Goal: Transaction & Acquisition: Obtain resource

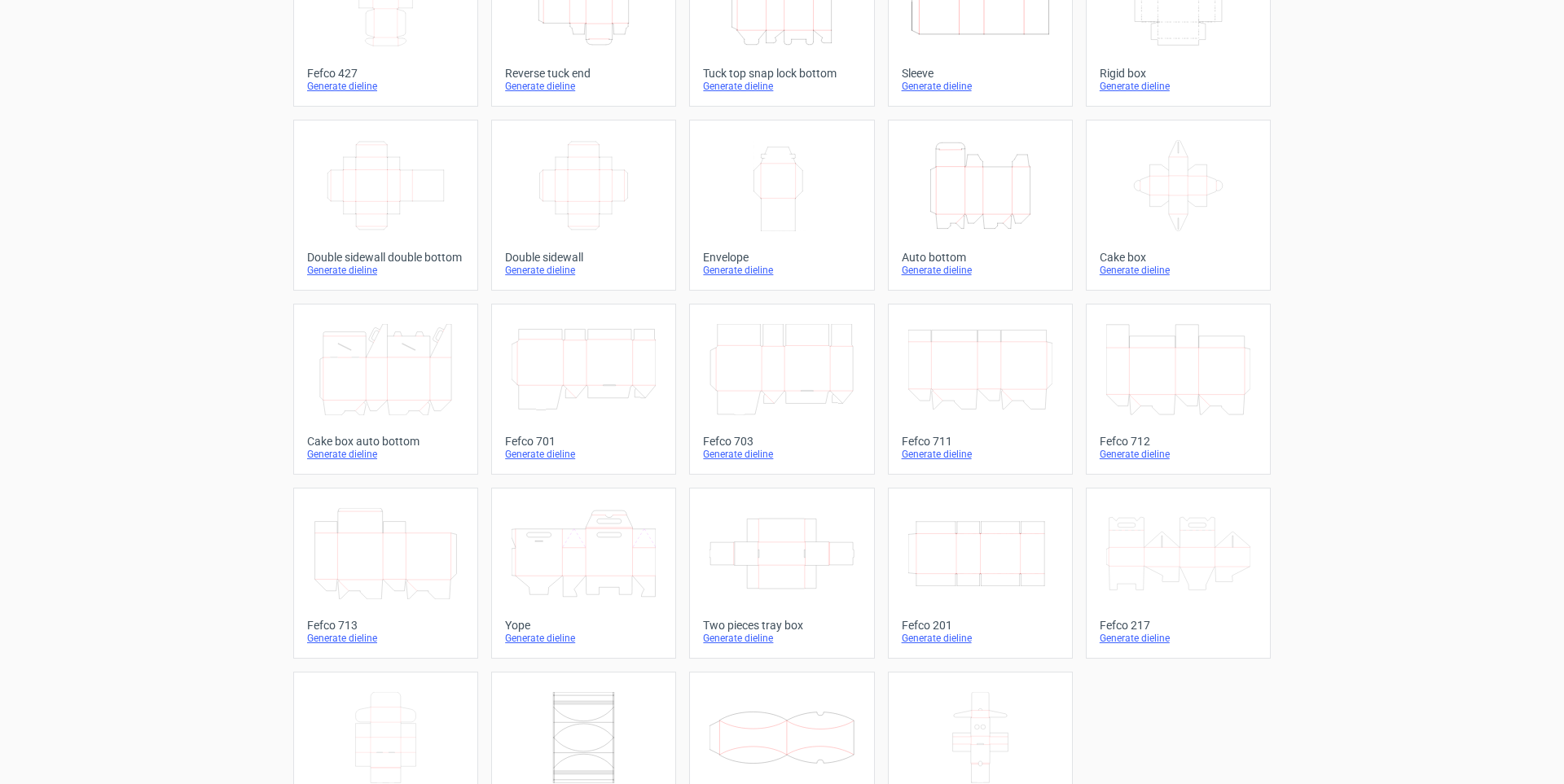
scroll to position [163, 0]
click at [992, 208] on icon "Height Depth Width" at bounding box center [981, 184] width 144 height 92
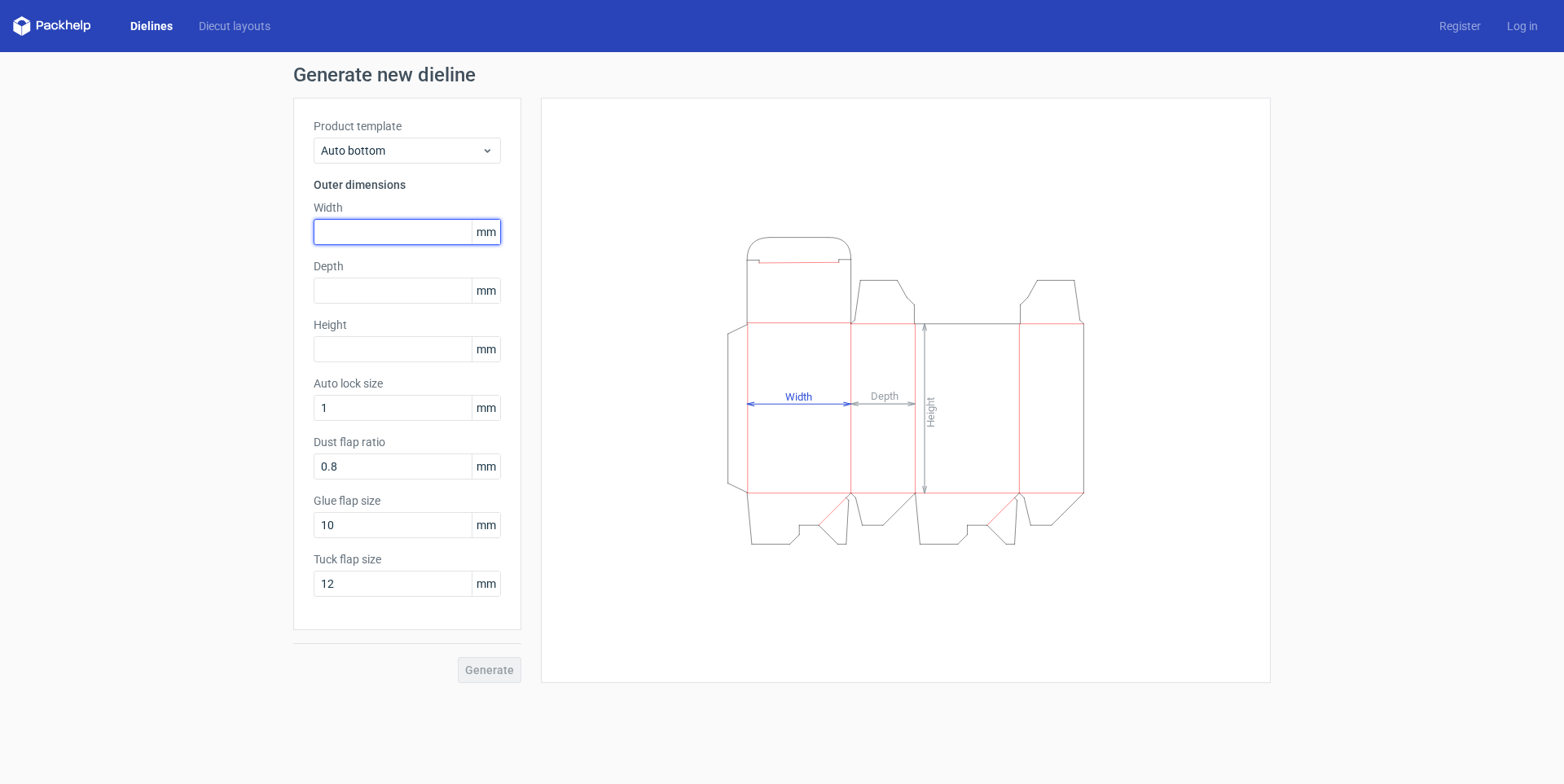
click at [351, 233] on input "text" at bounding box center [407, 232] width 187 height 26
type input "70"
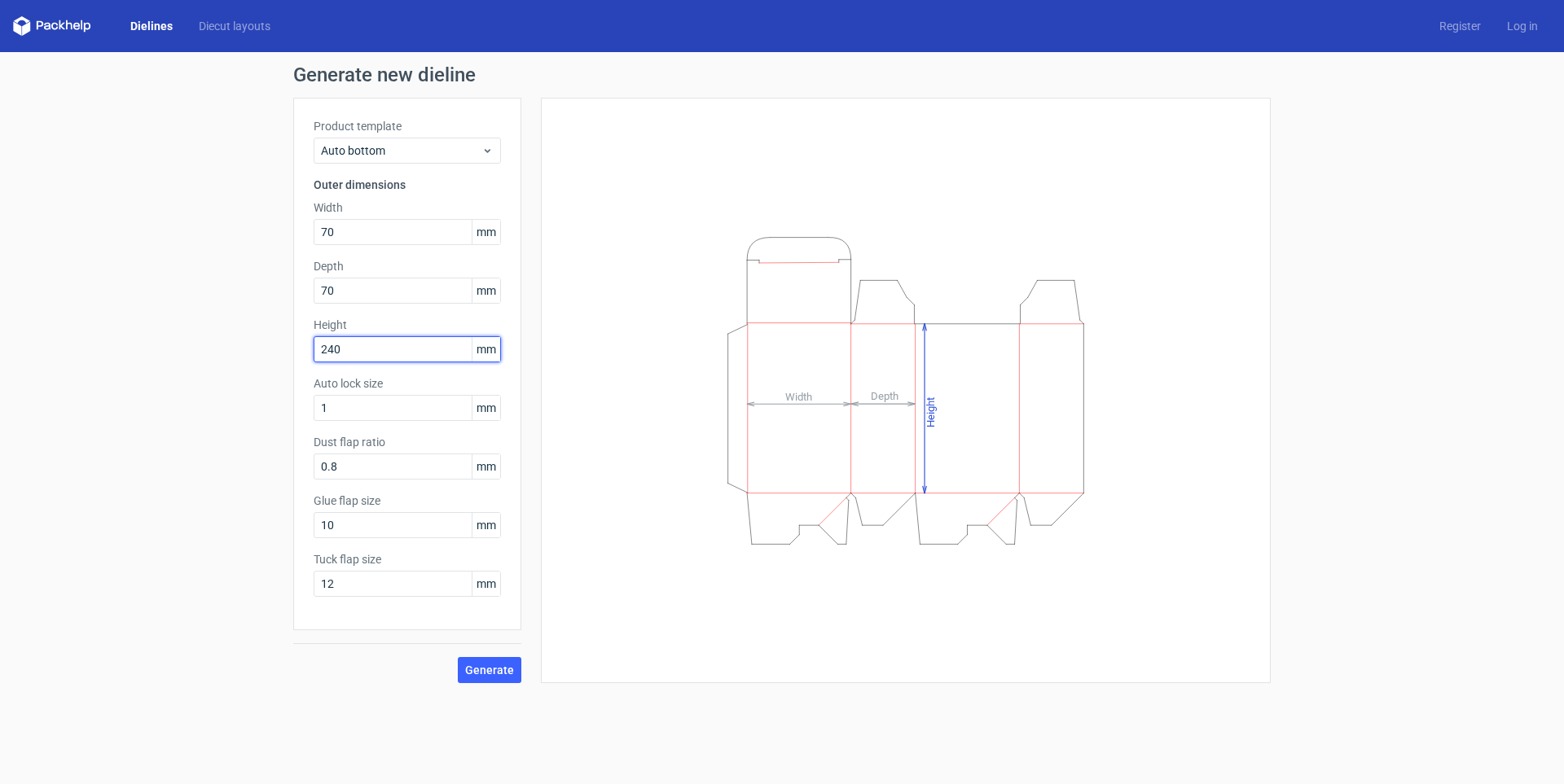
type input "240"
click at [480, 670] on span "Generate" at bounding box center [489, 670] width 49 height 11
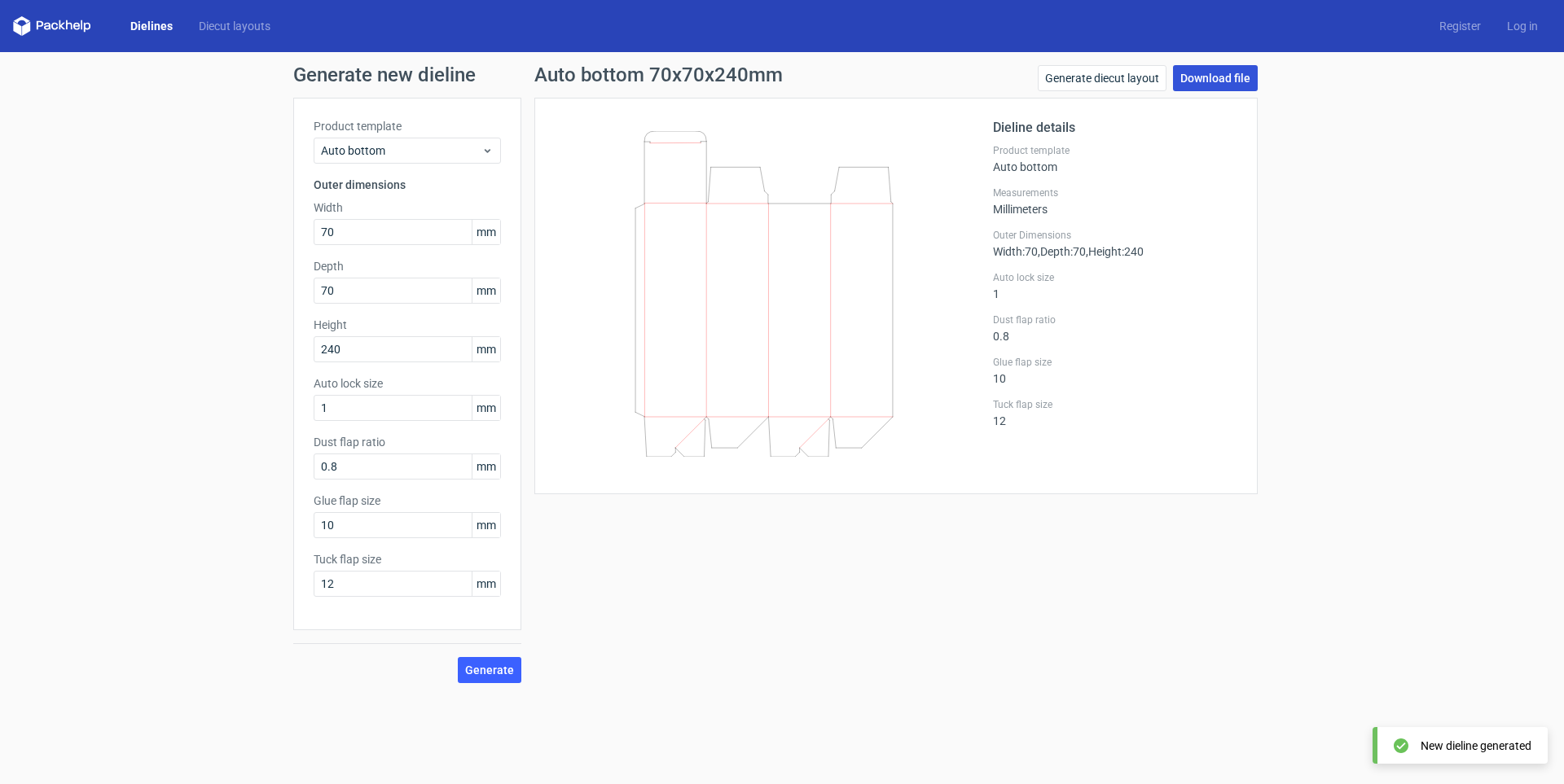
click at [1220, 77] on link "Download file" at bounding box center [1216, 78] width 85 height 26
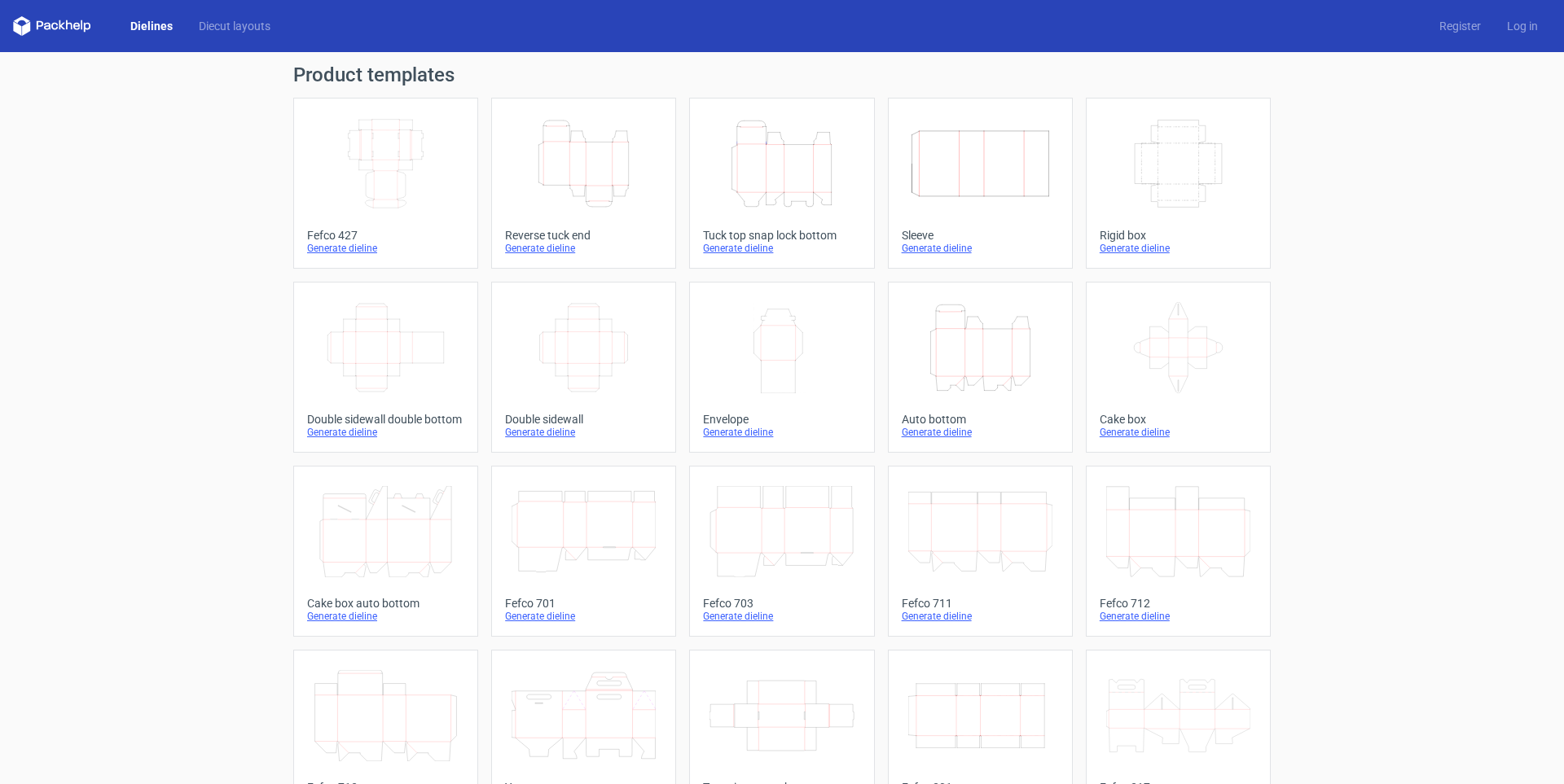
click at [634, 214] on div "Height Depth Width" at bounding box center [583, 164] width 157 height 105
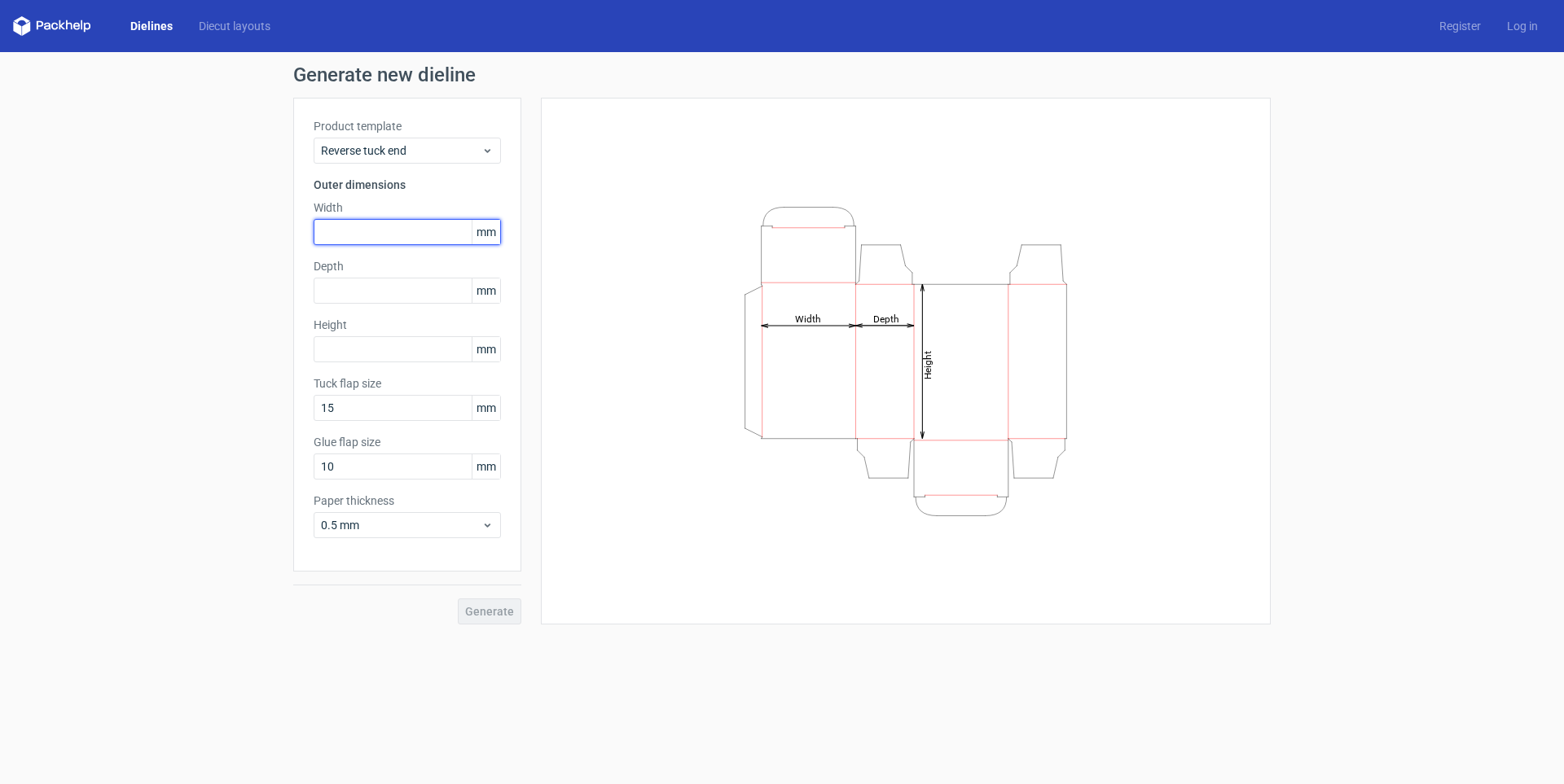
click at [380, 232] on input "text" at bounding box center [407, 232] width 187 height 26
type input "70"
type input "240"
type input "15"
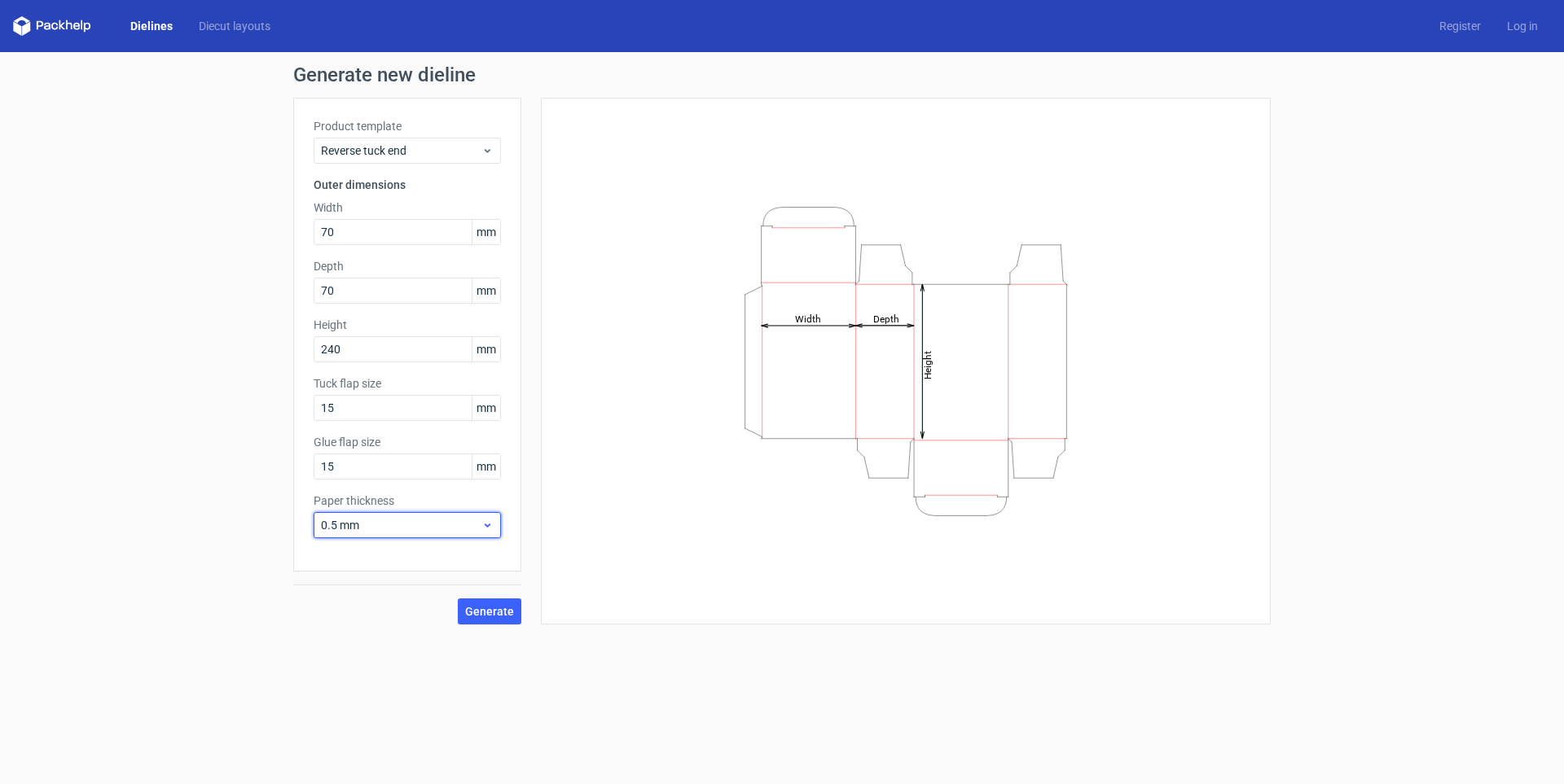
click at [366, 521] on span "0.5 mm" at bounding box center [401, 526] width 160 height 17
click at [372, 554] on div "0.4 mm" at bounding box center [407, 561] width 174 height 26
click at [481, 613] on span "Generate" at bounding box center [489, 612] width 49 height 11
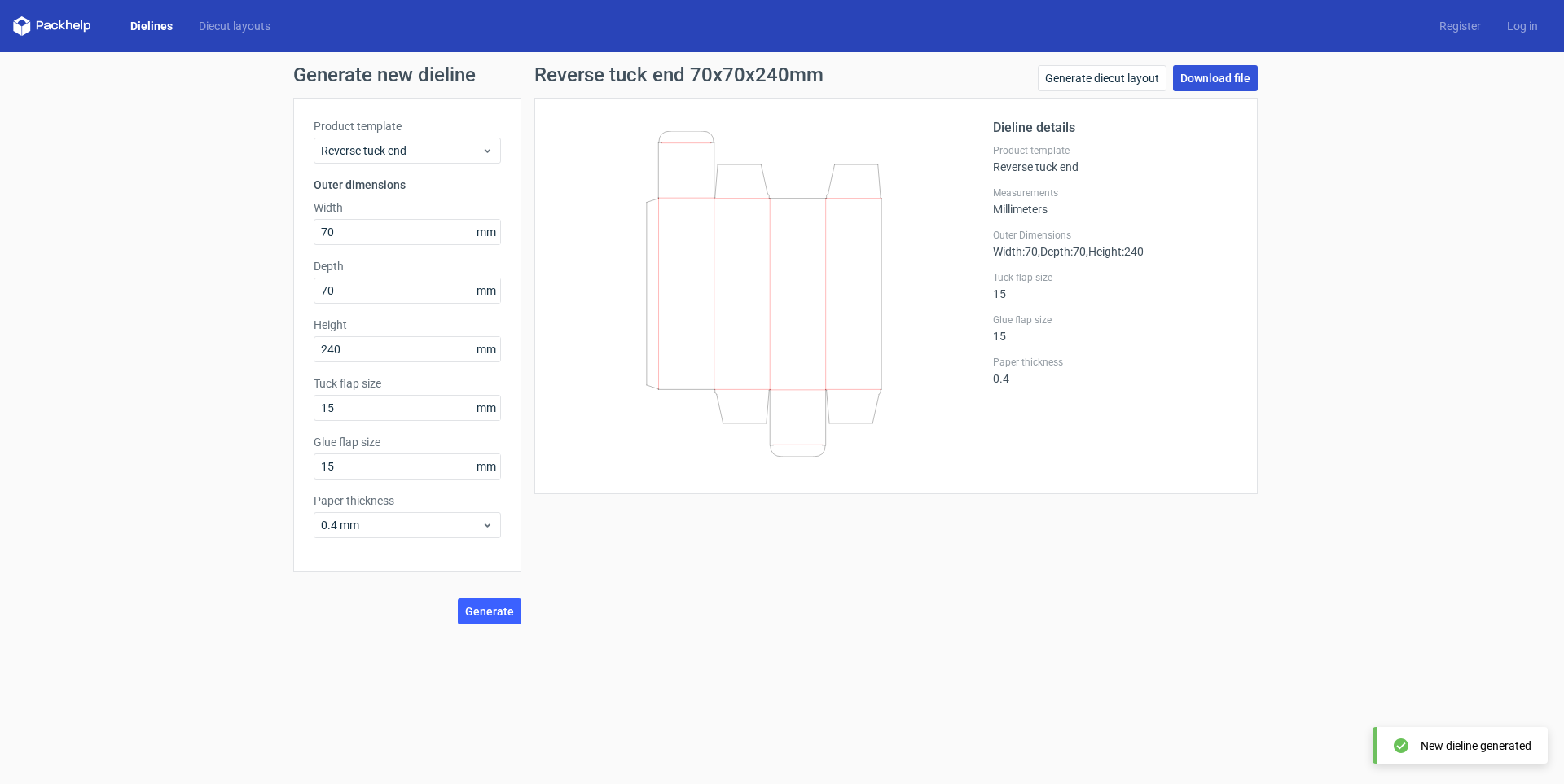
click at [1235, 80] on link "Download file" at bounding box center [1216, 78] width 85 height 26
